Goal: Task Accomplishment & Management: Manage account settings

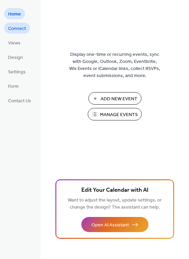
click at [18, 25] on span "Connect" at bounding box center [17, 28] width 18 height 7
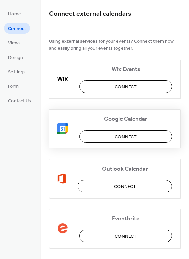
click at [139, 136] on button "Connect" at bounding box center [125, 136] width 93 height 12
click at [152, 138] on div "Google Calendar Connect" at bounding box center [114, 128] width 131 height 39
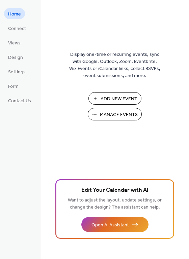
click at [133, 116] on span "Manage Events" at bounding box center [119, 115] width 38 height 7
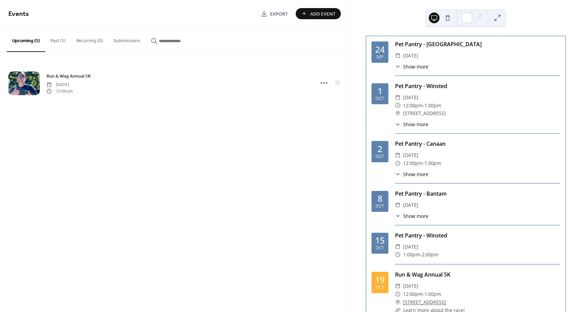
click at [89, 40] on button "Recurring (5)" at bounding box center [89, 39] width 37 height 24
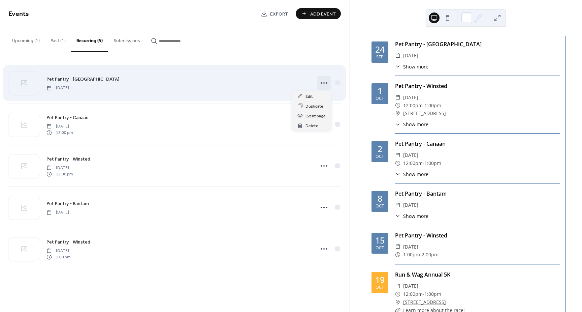
click at [328, 83] on icon at bounding box center [324, 82] width 11 height 11
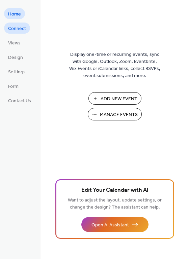
click at [11, 26] on span "Connect" at bounding box center [17, 28] width 18 height 7
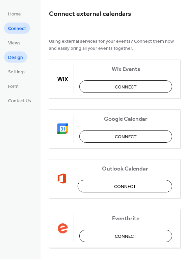
click at [18, 60] on span "Design" at bounding box center [15, 57] width 15 height 7
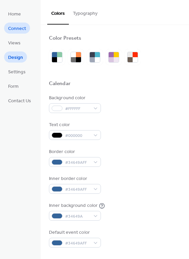
click at [15, 31] on span "Connect" at bounding box center [17, 28] width 18 height 7
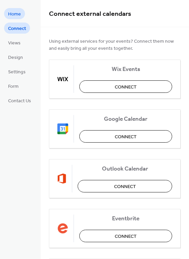
click at [18, 14] on span "Home" at bounding box center [14, 14] width 13 height 7
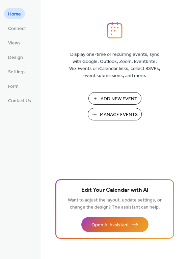
click at [109, 113] on span "Manage Events" at bounding box center [119, 115] width 38 height 7
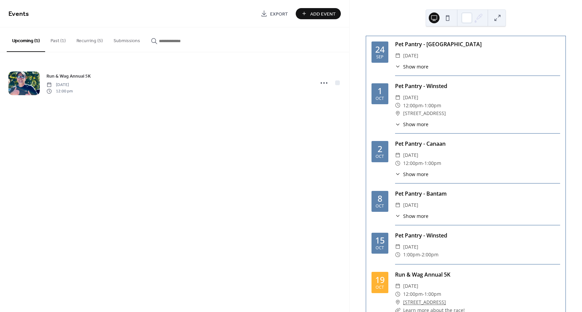
click at [55, 39] on button "Past (1)" at bounding box center [58, 39] width 26 height 24
click at [89, 40] on button "Recurring (5)" at bounding box center [89, 39] width 37 height 24
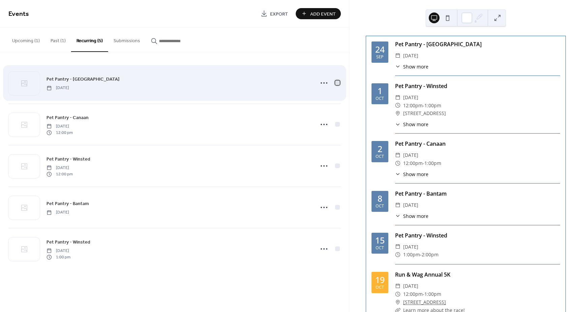
click at [339, 83] on div at bounding box center [337, 82] width 5 height 5
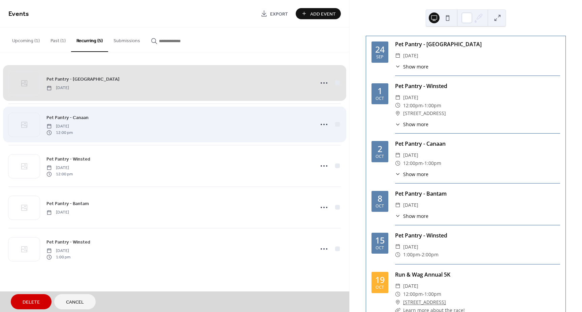
click at [338, 125] on div "Pet Pantry - Canaan [DATE] 12:00 pm" at bounding box center [174, 123] width 333 height 41
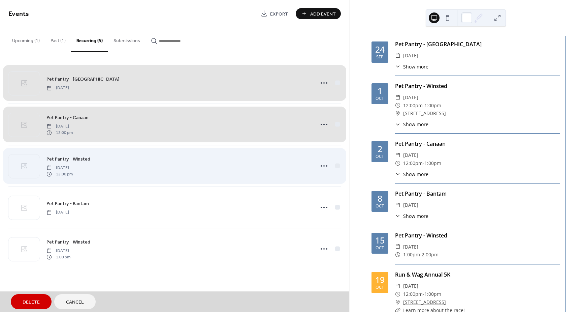
click at [340, 165] on div "Pet Pantry - Winsted [DATE] 12:00 pm" at bounding box center [174, 165] width 333 height 41
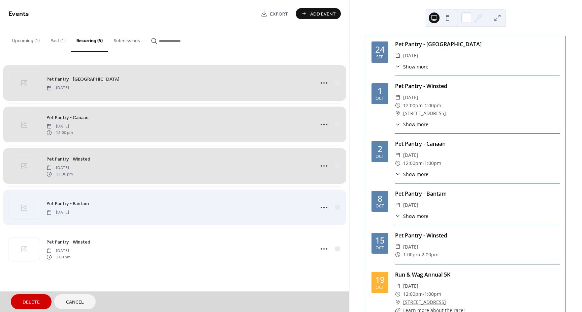
drag, startPoint x: 338, startPoint y: 206, endPoint x: 338, endPoint y: 226, distance: 19.6
click at [338, 207] on div "Pet Pantry - Bantam [DATE]" at bounding box center [174, 206] width 333 height 41
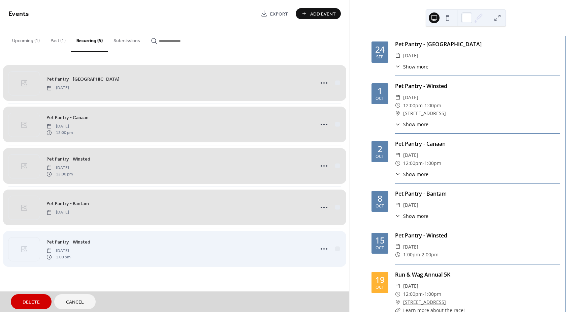
click at [336, 251] on div "Pet Pantry - Winsted [DATE] 1:00 pm" at bounding box center [174, 248] width 333 height 41
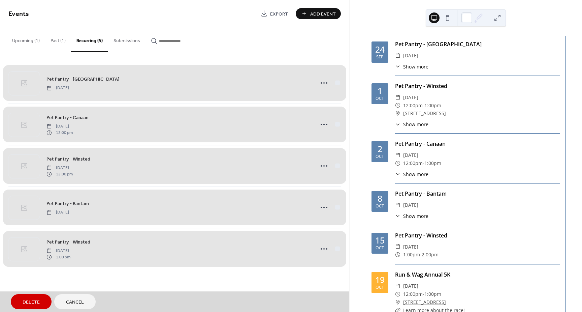
click at [21, 303] on button "Delete" at bounding box center [31, 301] width 41 height 15
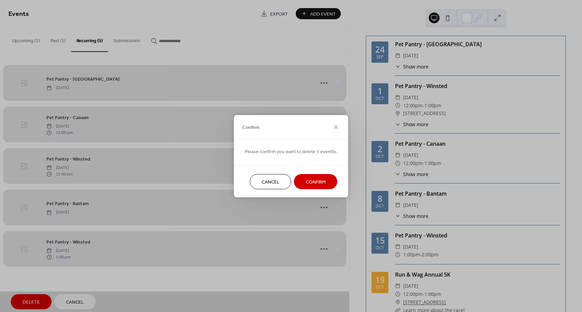
click at [315, 179] on span "Confirm" at bounding box center [316, 181] width 20 height 7
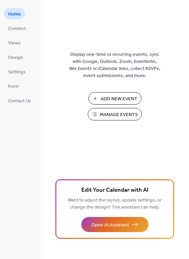
click at [114, 115] on span "Manage Events" at bounding box center [119, 115] width 38 height 7
click at [12, 30] on span "Connect" at bounding box center [17, 28] width 18 height 7
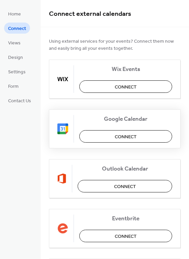
click at [122, 134] on span "Connect" at bounding box center [126, 137] width 22 height 7
click at [149, 138] on div "Google Calendar Connect" at bounding box center [114, 128] width 131 height 39
click at [13, 16] on span "Home" at bounding box center [14, 14] width 13 height 7
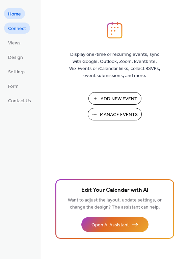
click at [17, 29] on span "Connect" at bounding box center [17, 28] width 18 height 7
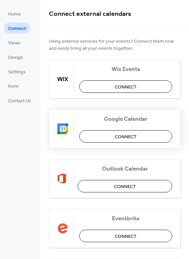
click at [142, 140] on button "Connect" at bounding box center [125, 136] width 93 height 12
click at [18, 100] on span "Contact Us" at bounding box center [19, 101] width 23 height 7
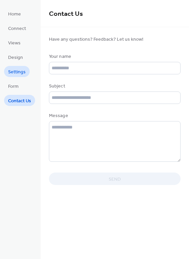
click at [17, 76] on span "Settings" at bounding box center [17, 72] width 18 height 7
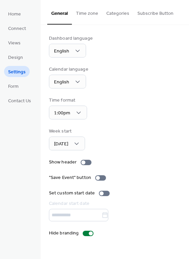
click at [87, 10] on button "Time zone" at bounding box center [87, 12] width 30 height 24
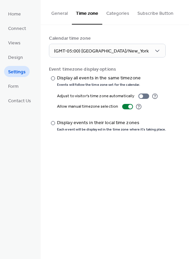
click at [114, 12] on button "Categories" at bounding box center [117, 12] width 31 height 24
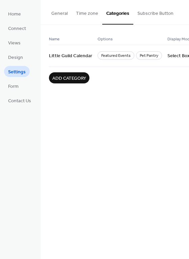
click at [161, 13] on button "Subscribe Button" at bounding box center [155, 12] width 44 height 24
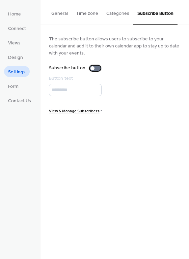
click at [90, 68] on div at bounding box center [92, 68] width 4 height 4
click at [15, 27] on span "Connect" at bounding box center [17, 28] width 18 height 7
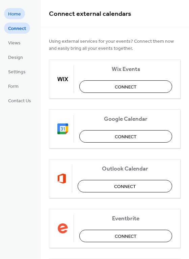
click at [16, 13] on span "Home" at bounding box center [14, 14] width 13 height 7
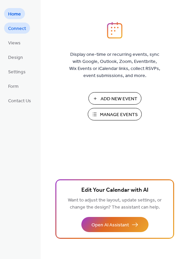
click at [17, 29] on span "Connect" at bounding box center [17, 28] width 18 height 7
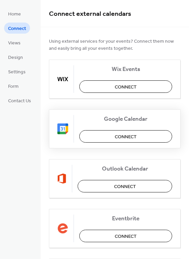
click at [144, 136] on button "Connect" at bounding box center [125, 136] width 93 height 12
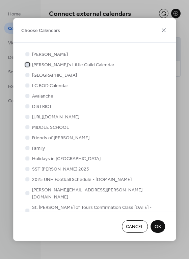
click at [26, 65] on div at bounding box center [27, 65] width 4 height 4
click at [159, 225] on span "OK" at bounding box center [157, 227] width 6 height 7
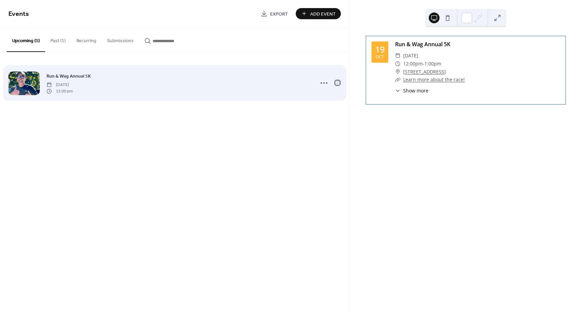
click at [339, 83] on div at bounding box center [337, 82] width 5 height 5
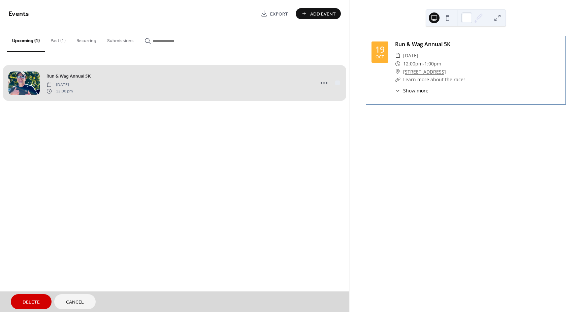
click at [34, 302] on span "Delete" at bounding box center [31, 302] width 17 height 7
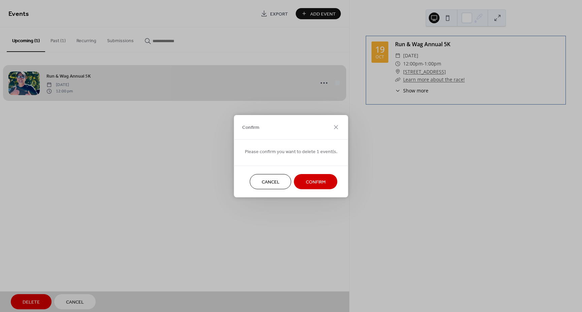
click at [322, 181] on span "Confirm" at bounding box center [316, 181] width 20 height 7
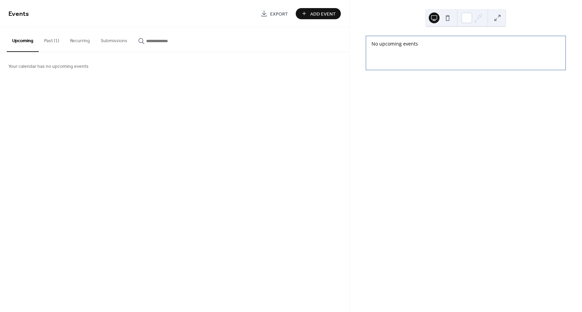
click at [48, 41] on button "Past (1)" at bounding box center [52, 39] width 26 height 24
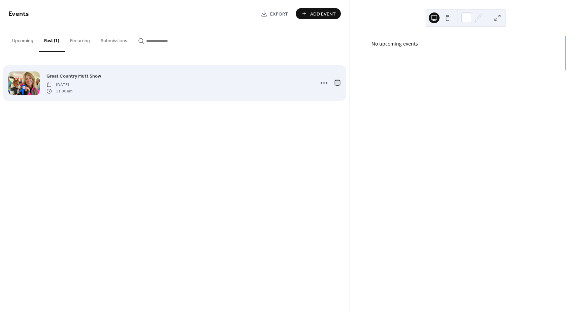
click at [339, 84] on div at bounding box center [337, 82] width 5 height 5
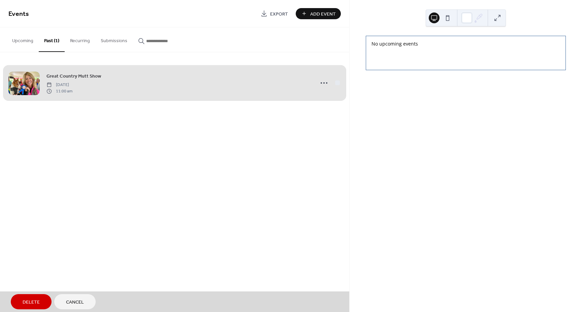
click at [21, 295] on button "Delete" at bounding box center [31, 301] width 41 height 15
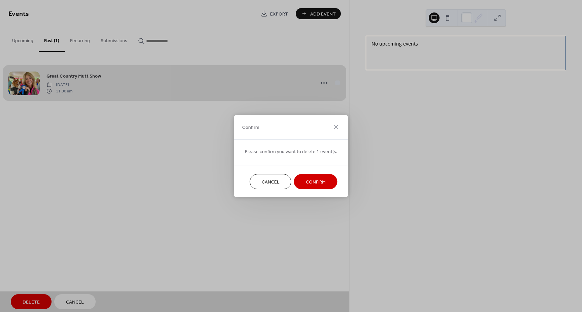
click at [317, 181] on span "Confirm" at bounding box center [316, 181] width 20 height 7
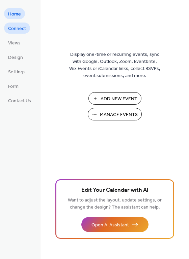
click at [19, 29] on span "Connect" at bounding box center [17, 28] width 18 height 7
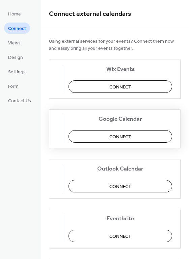
click at [122, 136] on span "Connect" at bounding box center [120, 137] width 22 height 7
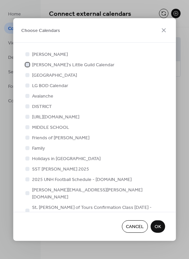
click at [27, 66] on div at bounding box center [27, 65] width 4 height 4
click at [161, 223] on button "OK" at bounding box center [157, 227] width 14 height 12
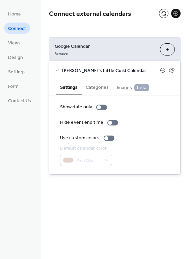
click at [94, 86] on button "Categories" at bounding box center [97, 86] width 31 height 15
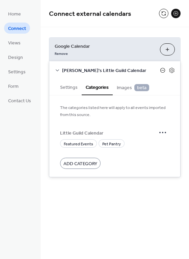
click at [163, 70] on icon at bounding box center [162, 70] width 3 height 0
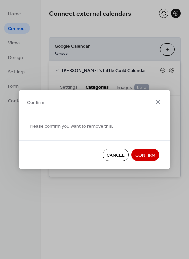
click at [147, 153] on span "Confirm" at bounding box center [145, 155] width 20 height 7
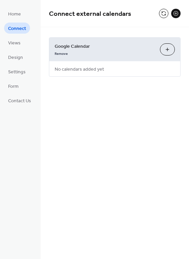
click at [168, 47] on button "Choose Calendars" at bounding box center [167, 49] width 15 height 12
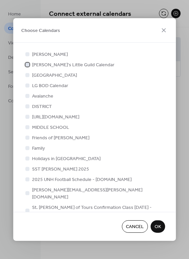
click at [64, 67] on span "Ann's Little Guild Calendar" at bounding box center [73, 65] width 82 height 7
click at [138, 226] on span "Cancel" at bounding box center [135, 227] width 18 height 7
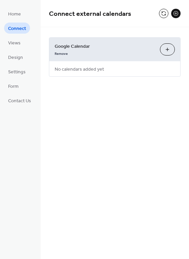
click at [178, 13] on button at bounding box center [175, 13] width 9 height 9
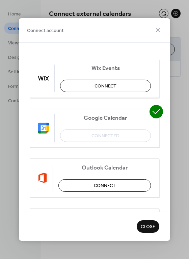
click at [152, 111] on icon at bounding box center [155, 111] width 13 height 13
click at [152, 113] on icon at bounding box center [156, 111] width 8 height 5
click at [145, 224] on span "Close" at bounding box center [147, 227] width 14 height 7
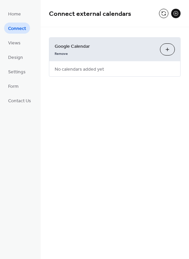
click at [166, 48] on button "Choose Calendars" at bounding box center [167, 49] width 15 height 12
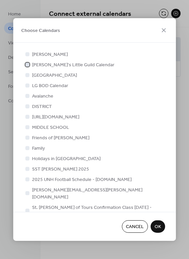
click at [67, 67] on span "Ann's Little Guild Calendar" at bounding box center [73, 65] width 82 height 7
click at [161, 226] on button "OK" at bounding box center [157, 227] width 14 height 12
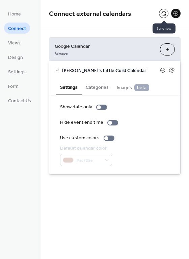
click at [160, 14] on button at bounding box center [163, 13] width 9 height 9
click at [15, 13] on span "Home" at bounding box center [14, 14] width 13 height 7
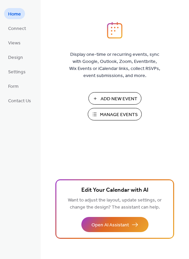
click at [117, 117] on span "Manage Events" at bounding box center [119, 115] width 38 height 7
click at [115, 156] on div "Display one-time or recurring events, sync with Google, Outlook, Zoom, Eventbri…" at bounding box center [114, 141] width 148 height 238
click at [20, 29] on span "Connect" at bounding box center [17, 28] width 18 height 7
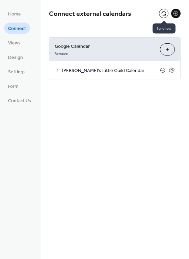
click at [161, 13] on button at bounding box center [163, 13] width 9 height 9
click at [59, 70] on icon at bounding box center [57, 70] width 5 height 5
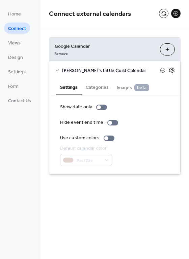
click at [170, 69] on icon at bounding box center [171, 70] width 5 height 5
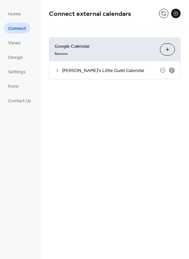
click at [174, 72] on icon at bounding box center [171, 70] width 6 height 6
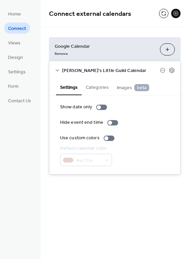
click at [96, 51] on div "Remove" at bounding box center [105, 53] width 100 height 7
click at [61, 54] on link "Remove" at bounding box center [61, 53] width 13 height 7
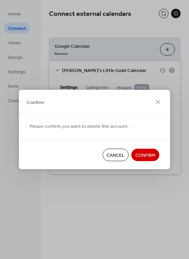
click at [140, 153] on span "Confirm" at bounding box center [145, 155] width 20 height 7
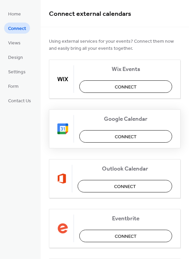
click at [137, 132] on button "Connect" at bounding box center [125, 136] width 93 height 12
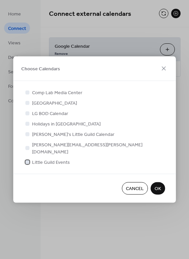
click at [29, 160] on div at bounding box center [27, 162] width 4 height 4
click at [158, 186] on span "OK" at bounding box center [157, 189] width 6 height 7
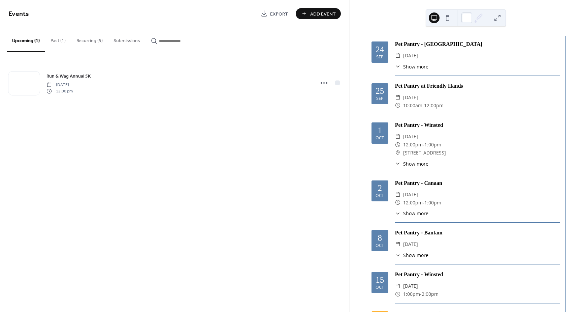
click at [87, 40] on button "Recurring (5)" at bounding box center [89, 39] width 37 height 24
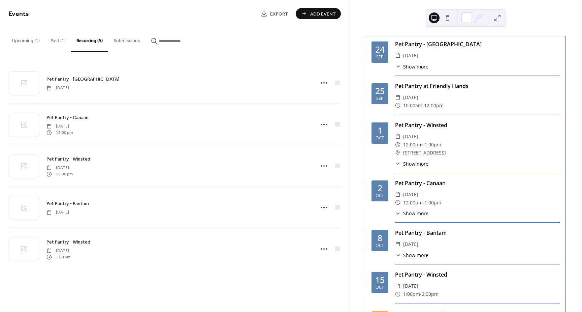
click at [50, 42] on button "Past (1)" at bounding box center [58, 39] width 26 height 24
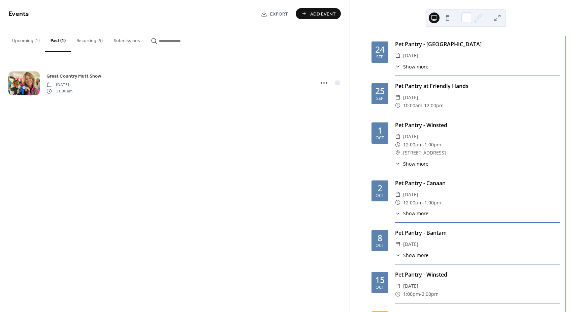
click at [25, 43] on button "Upcoming (1)" at bounding box center [26, 39] width 38 height 24
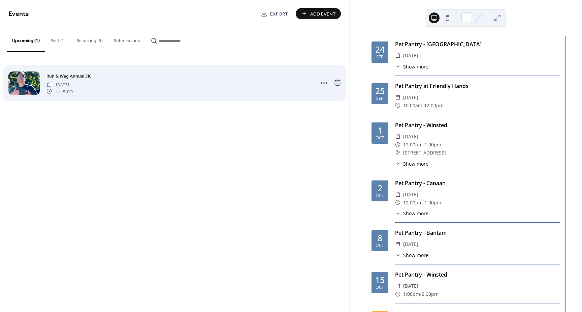
click at [339, 83] on div at bounding box center [337, 82] width 5 height 5
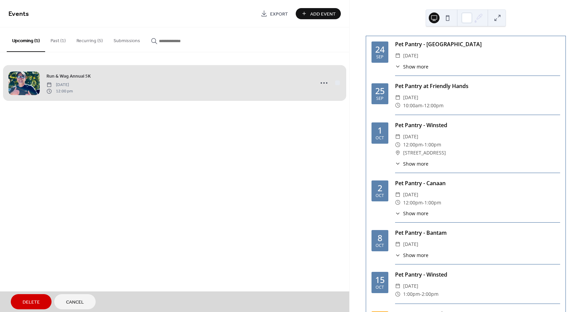
click at [31, 301] on span "Delete" at bounding box center [31, 302] width 17 height 7
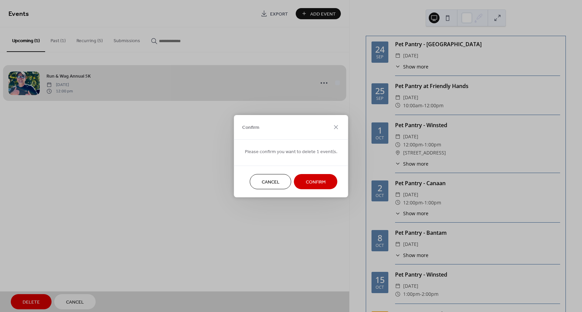
click at [323, 181] on span "Confirm" at bounding box center [316, 181] width 20 height 7
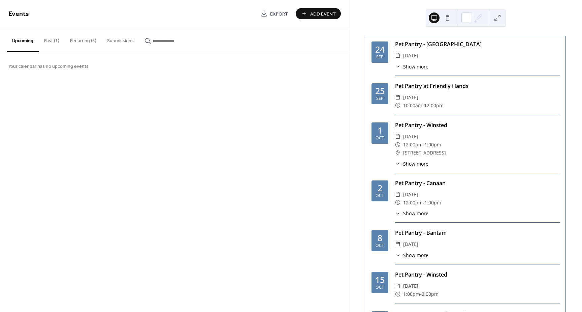
click at [58, 40] on button "Past (1)" at bounding box center [52, 39] width 26 height 24
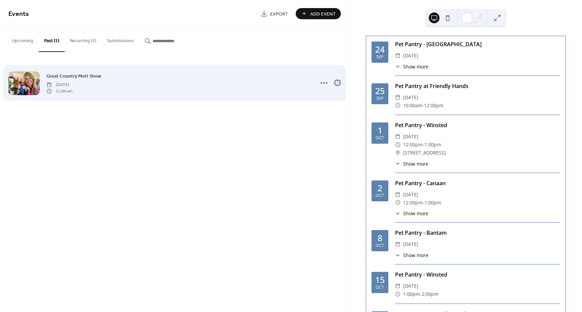
click at [338, 83] on div at bounding box center [337, 82] width 5 height 5
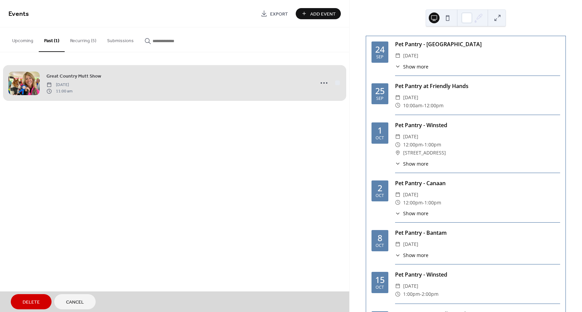
click at [30, 299] on span "Delete" at bounding box center [31, 302] width 17 height 7
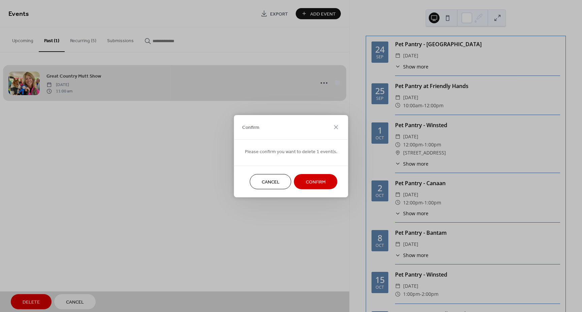
click at [316, 183] on span "Confirm" at bounding box center [316, 181] width 20 height 7
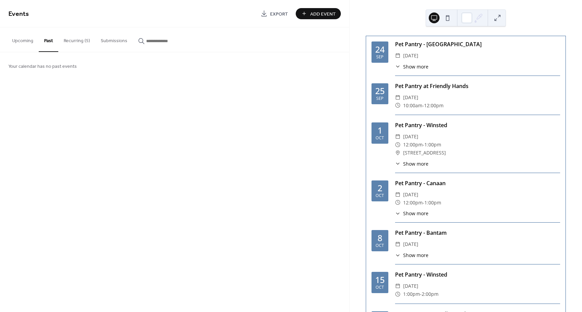
click at [79, 44] on button "Recurring (5)" at bounding box center [76, 39] width 37 height 24
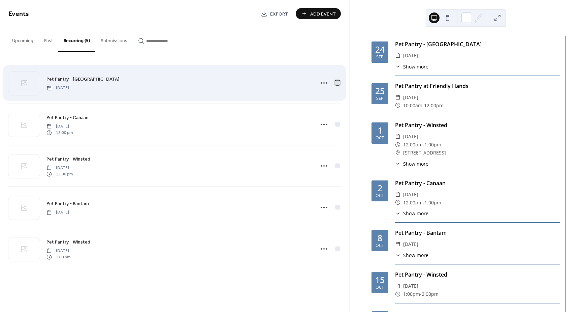
click at [339, 82] on div at bounding box center [337, 82] width 5 height 5
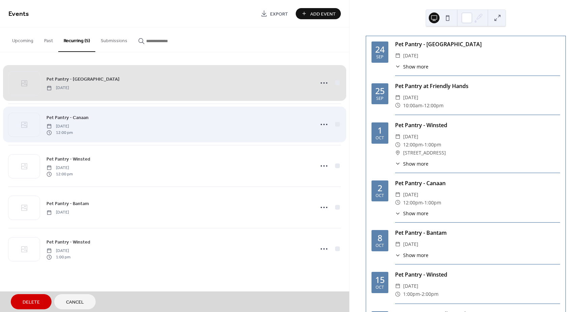
click at [336, 126] on div "Pet Pantry - Canaan [DATE] 12:00 pm" at bounding box center [174, 123] width 333 height 41
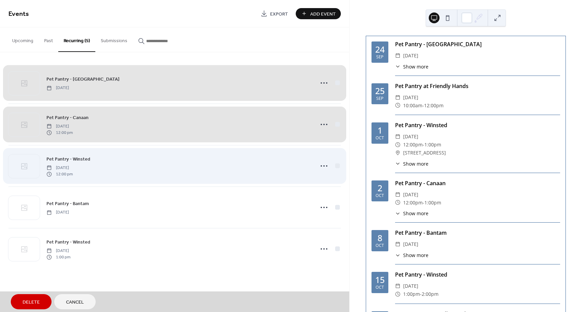
click at [337, 167] on div "Pet Pantry - Winsted [DATE] 12:00 pm" at bounding box center [174, 165] width 333 height 41
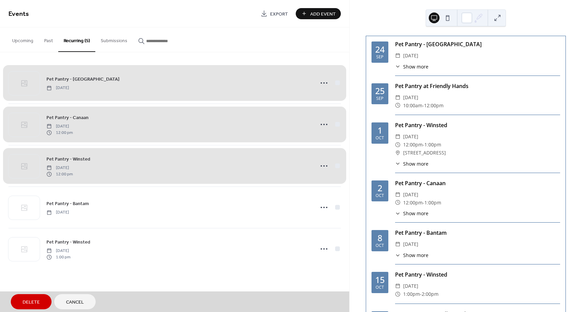
drag, startPoint x: 338, startPoint y: 206, endPoint x: 345, endPoint y: 230, distance: 24.9
click at [338, 206] on div "Pet Pantry - Bantam [DATE]" at bounding box center [174, 206] width 333 height 41
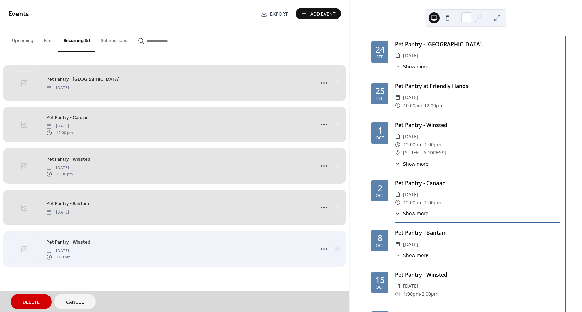
click at [336, 246] on div "Pet Pantry - Winsted [DATE] 1:00 pm" at bounding box center [174, 248] width 333 height 41
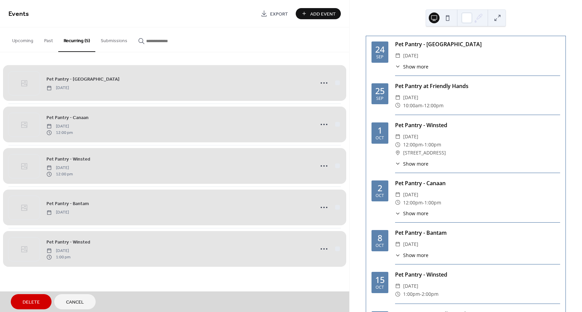
click at [32, 296] on button "Delete" at bounding box center [31, 301] width 41 height 15
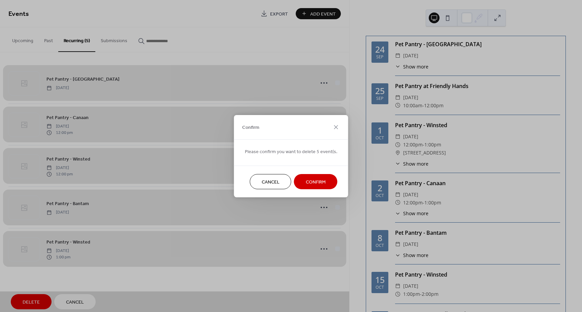
click at [316, 178] on span "Confirm" at bounding box center [316, 181] width 20 height 7
